Goal: Information Seeking & Learning: Learn about a topic

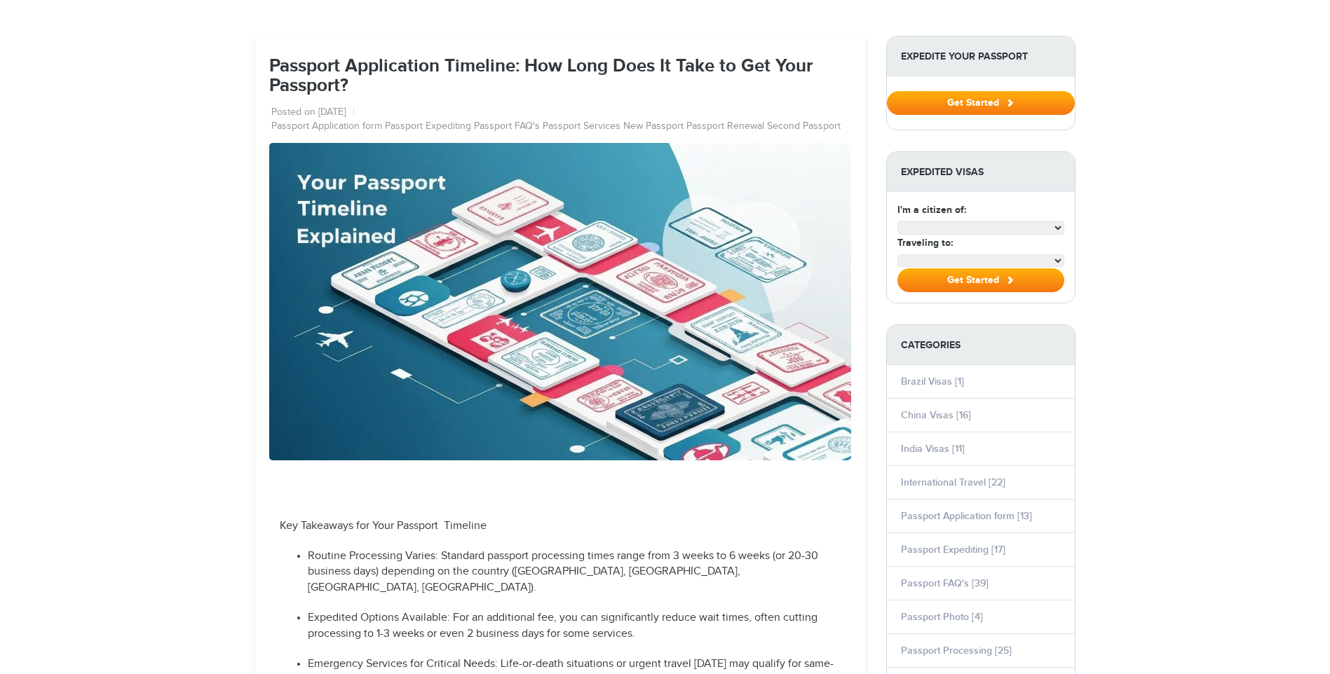
select select "**********"
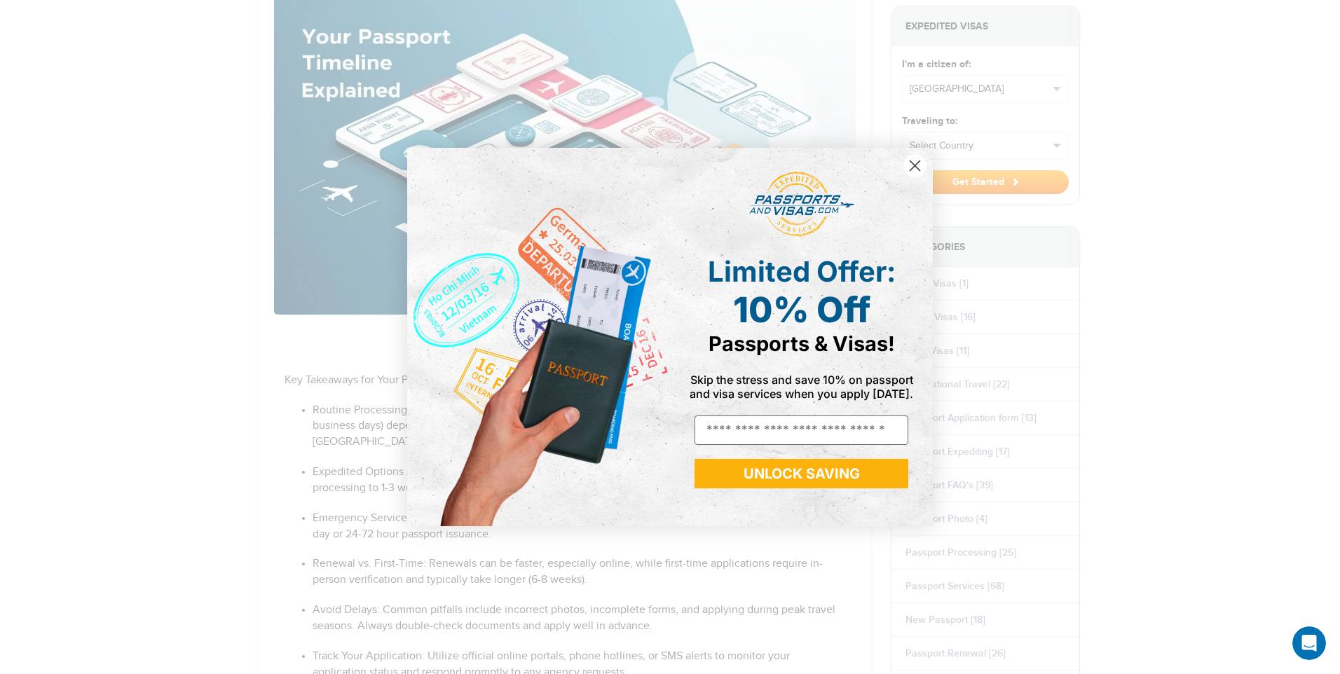
click at [915, 164] on circle "Close dialog" at bounding box center [915, 165] width 23 height 23
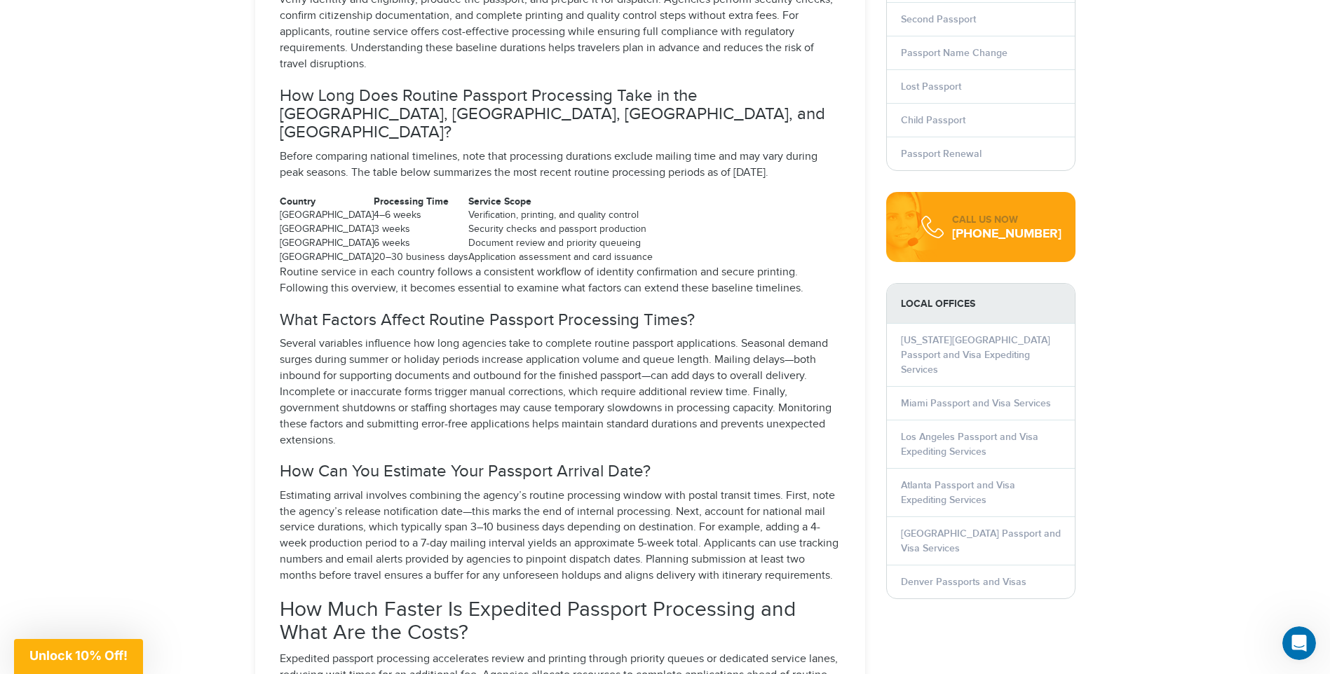
scroll to position [1472, 0]
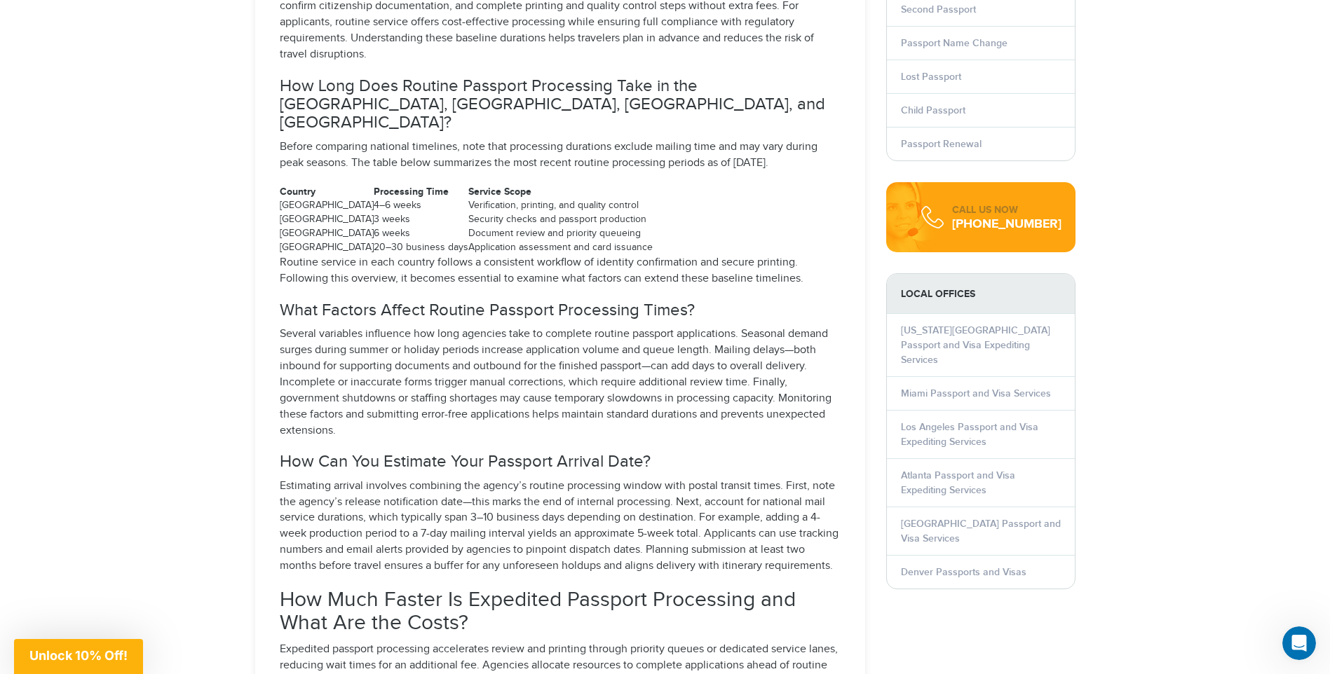
drag, startPoint x: 552, startPoint y: 395, endPoint x: 563, endPoint y: 396, distance: 11.3
click at [553, 395] on p "Several variables influence how long agencies take to complete routine passport…" at bounding box center [560, 383] width 561 height 112
drag, startPoint x: 727, startPoint y: 462, endPoint x: 757, endPoint y: 473, distance: 31.9
click at [749, 479] on p "Estimating arrival involves combining the agency’s routine processing window wi…" at bounding box center [560, 527] width 561 height 96
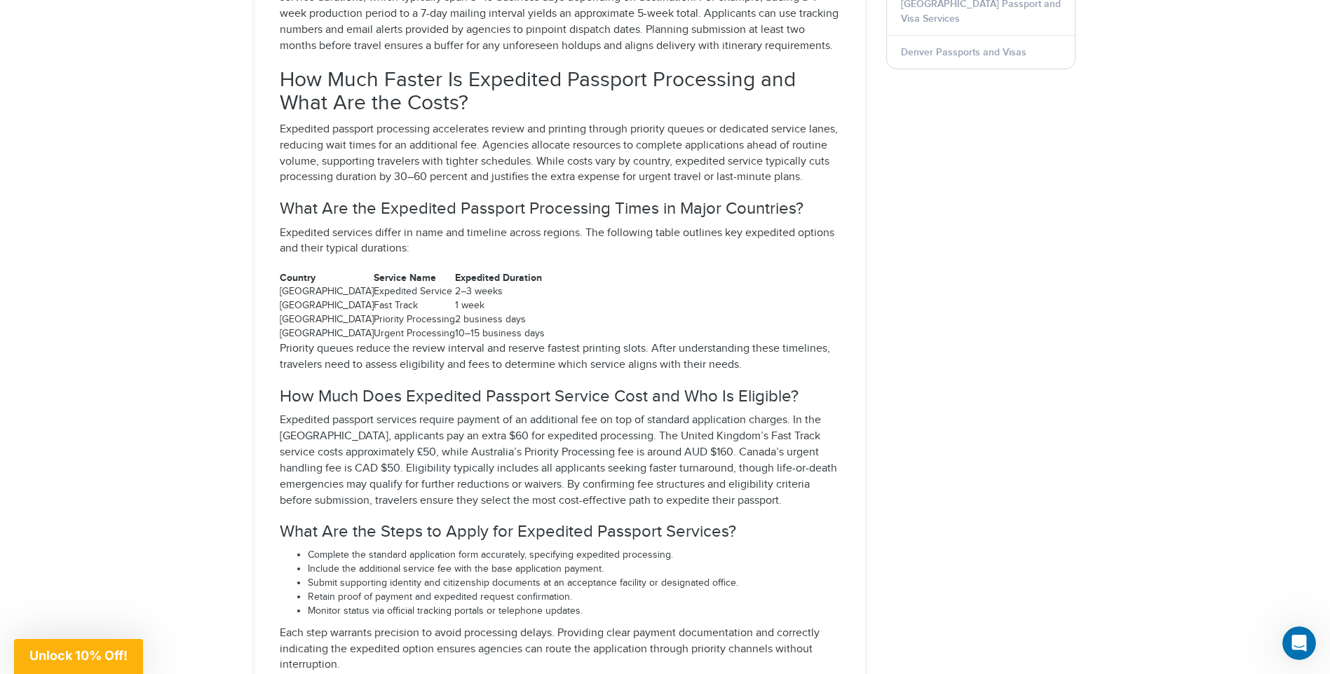
scroll to position [2033, 0]
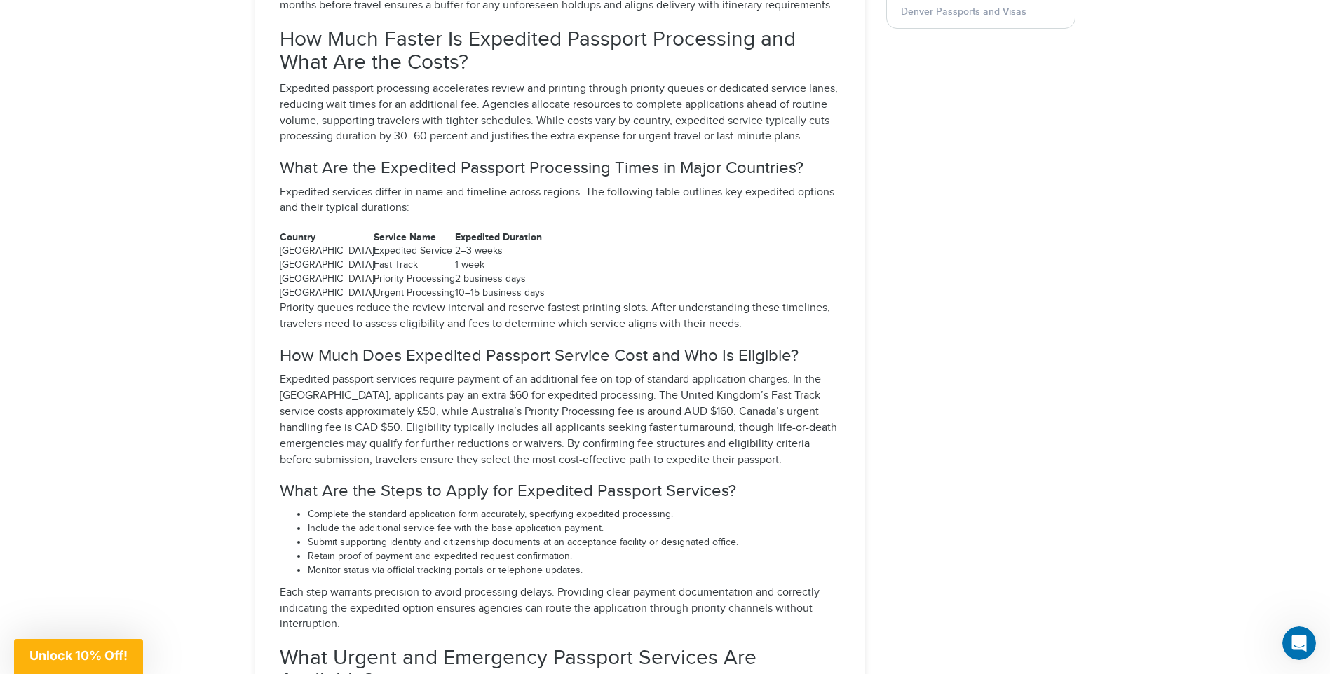
click at [577, 536] on li "Submit supporting identity and citizenship documents at an acceptance facility …" at bounding box center [574, 543] width 533 height 14
drag, startPoint x: 522, startPoint y: 507, endPoint x: 544, endPoint y: 510, distance: 22.6
click at [544, 522] on li "Include the additional service fee with the base application payment." at bounding box center [574, 529] width 533 height 14
click at [781, 522] on li "Include the additional service fee with the base application payment." at bounding box center [574, 529] width 533 height 14
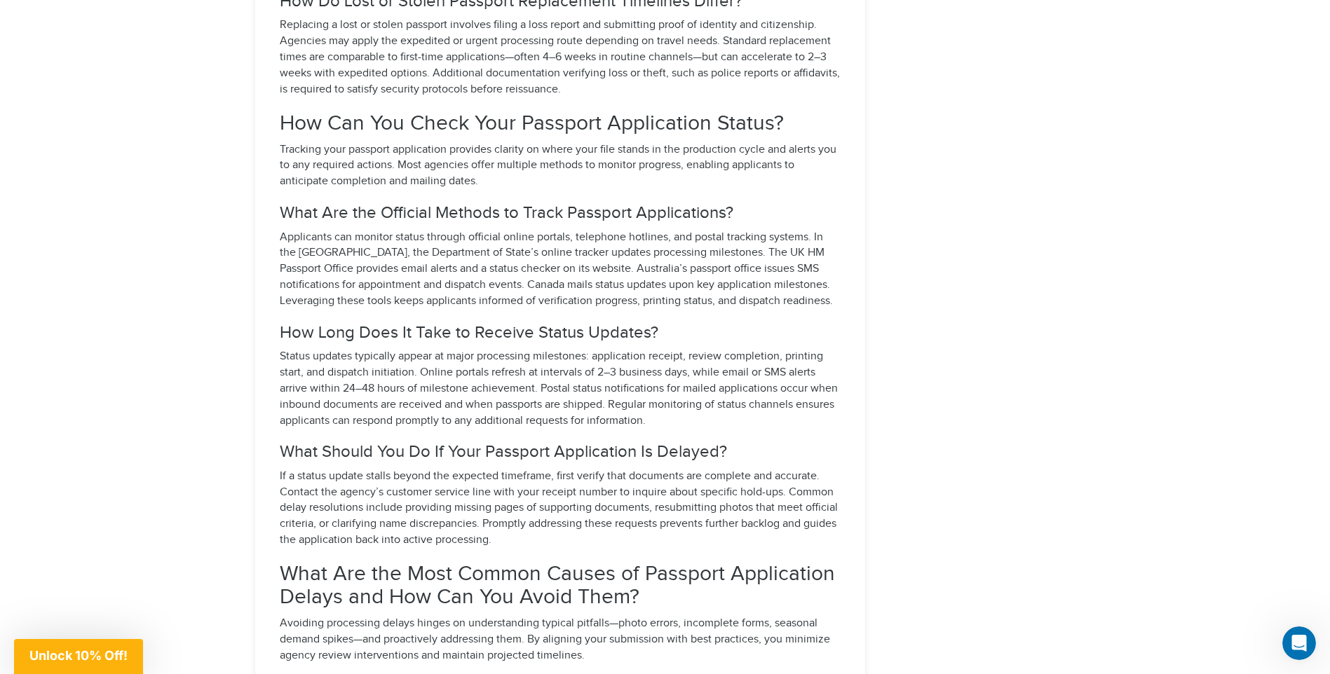
scroll to position [4136, 0]
